Goal: Information Seeking & Learning: Learn about a topic

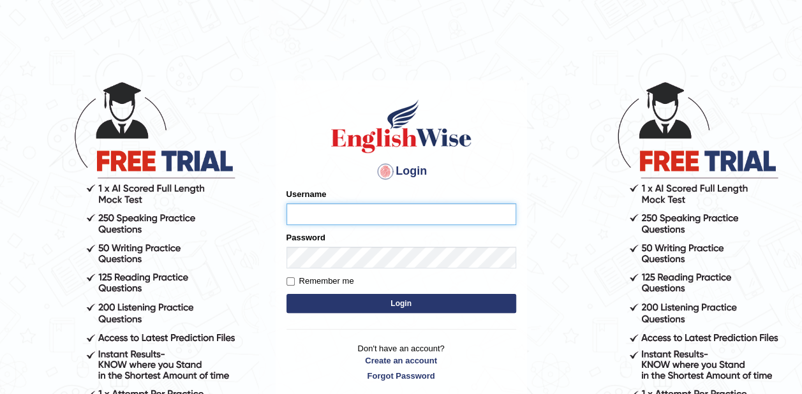
type input "zaki123"
click at [444, 301] on button "Login" at bounding box center [402, 303] width 230 height 19
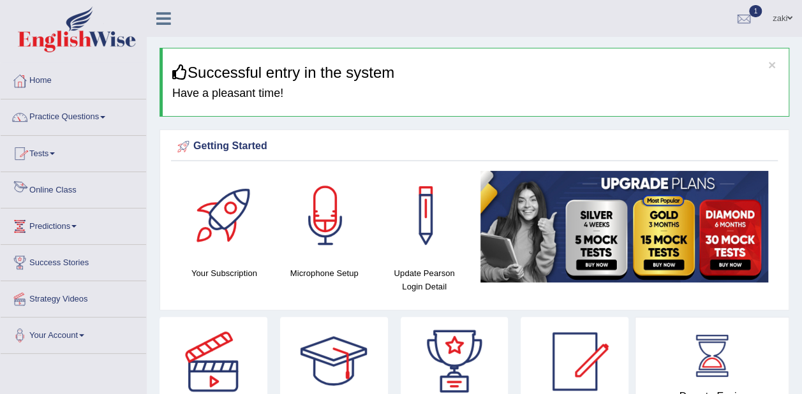
click at [61, 190] on link "Online Class" at bounding box center [74, 188] width 146 height 32
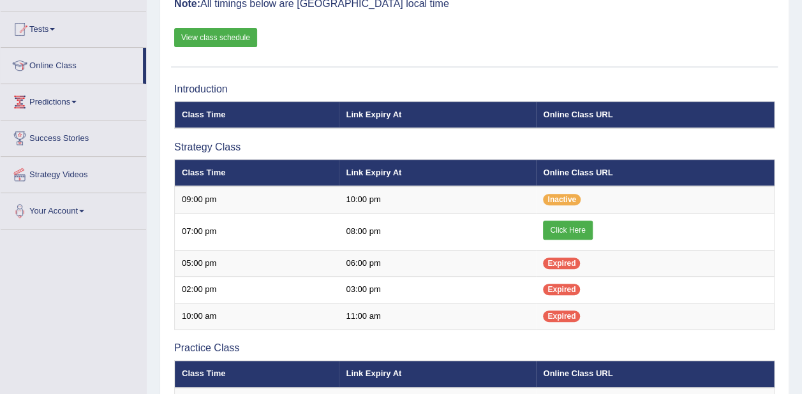
scroll to position [126, 0]
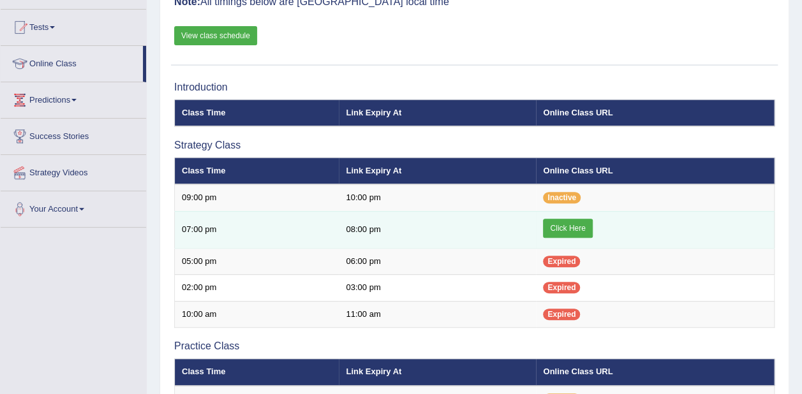
click at [583, 222] on link "Click Here" at bounding box center [567, 228] width 49 height 19
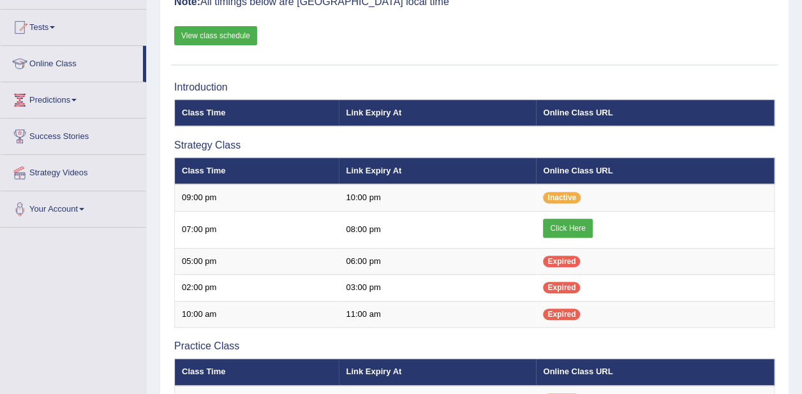
scroll to position [126, 0]
